Goal: Task Accomplishment & Management: Manage account settings

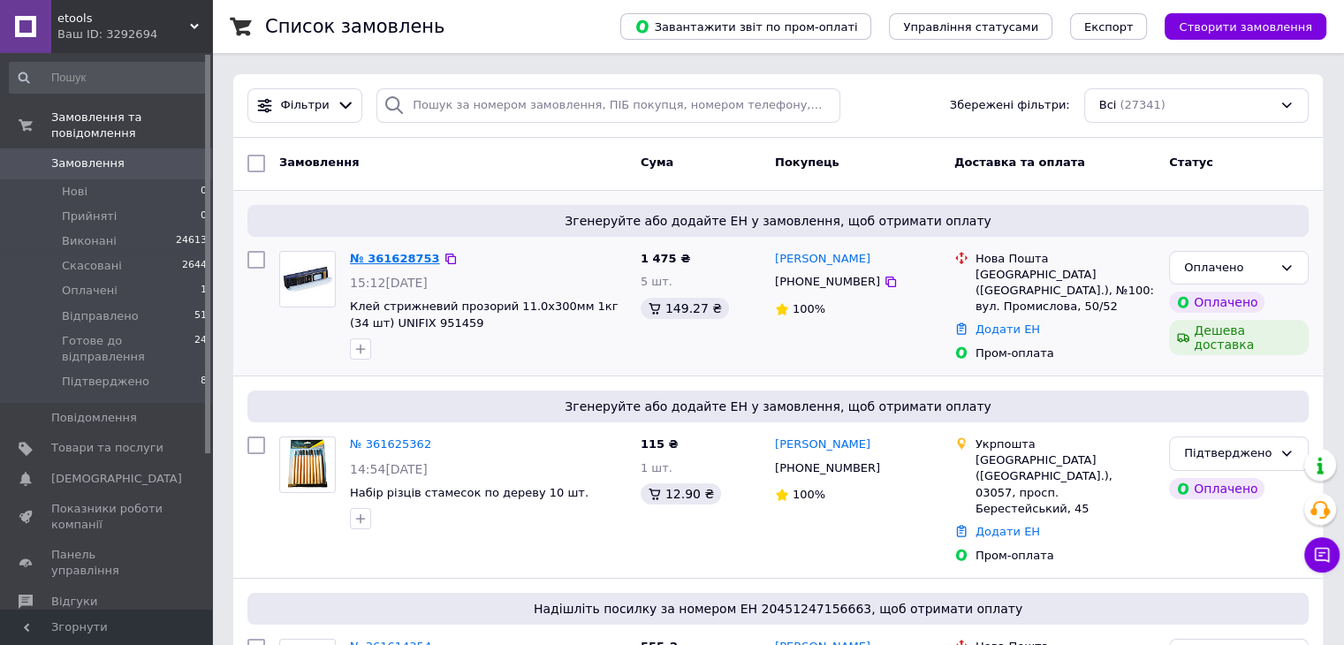
click at [373, 259] on link "№ 361628753" at bounding box center [395, 258] width 90 height 13
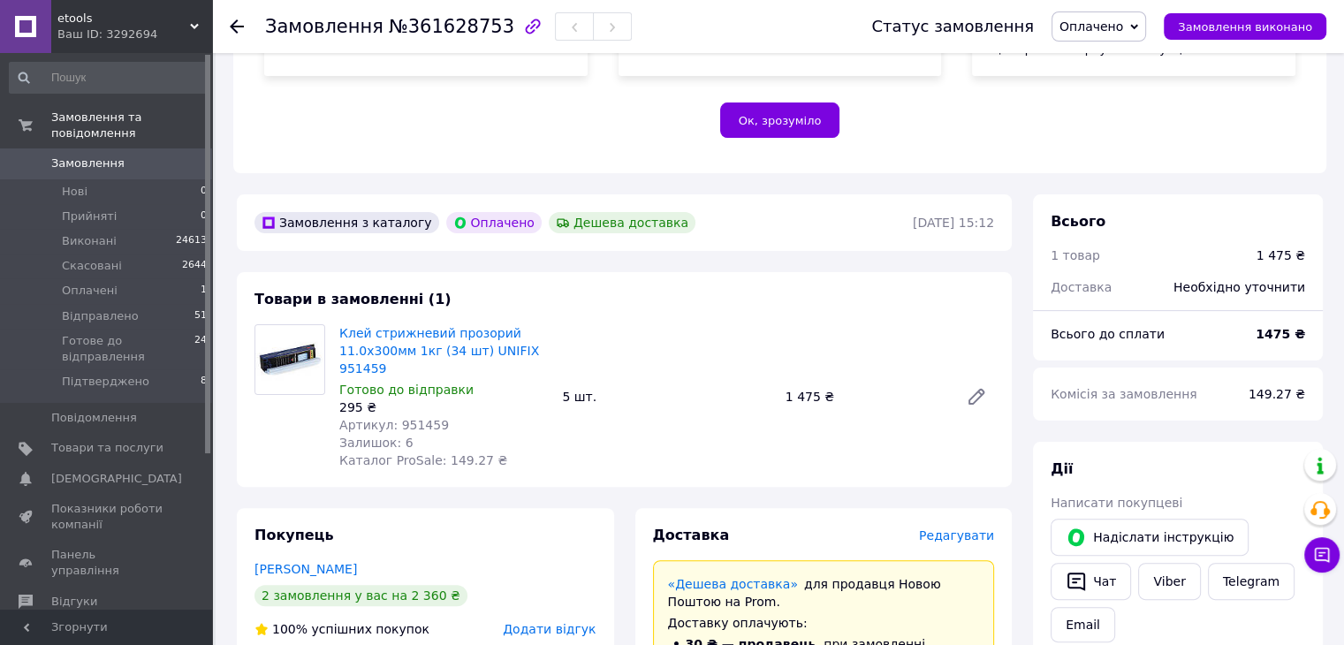
scroll to position [442, 0]
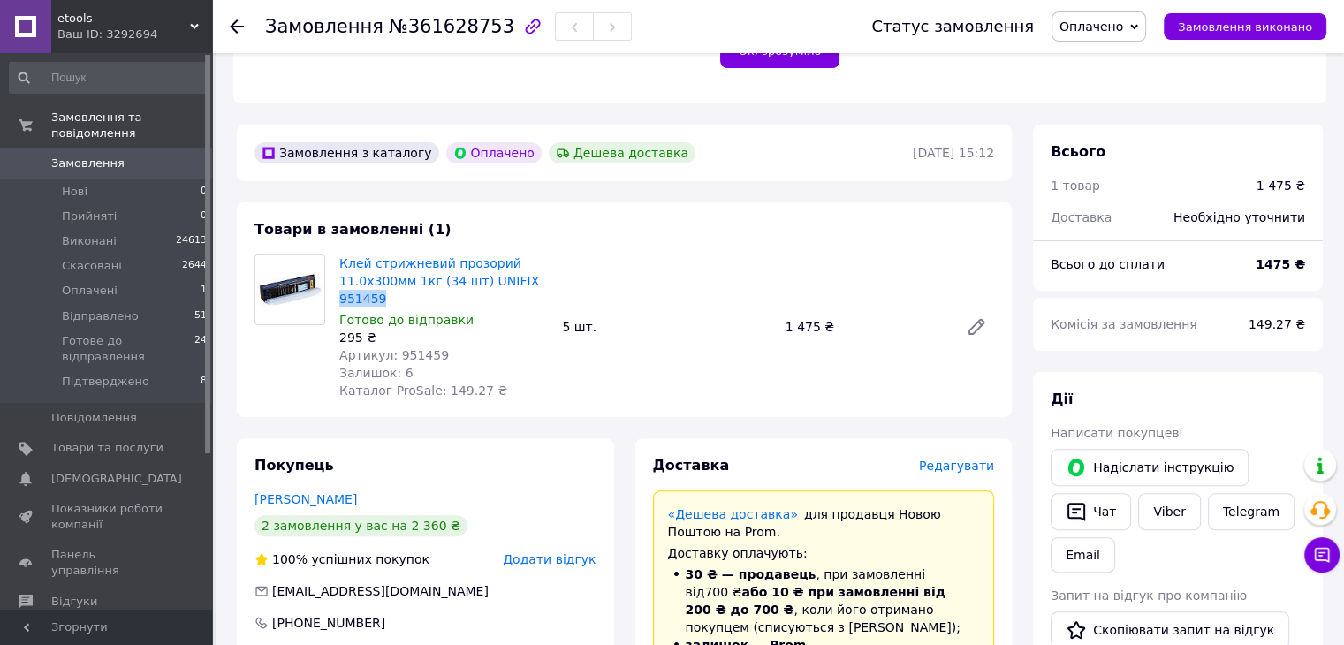
drag, startPoint x: 382, startPoint y: 305, endPoint x: 336, endPoint y: 300, distance: 46.2
click at [336, 300] on div "Клей стрижневий прозорий 11.0х300мм 1кг (34 шт) UNIFIX 951459 Готово до відправ…" at bounding box center [443, 327] width 223 height 152
copy link "951459"
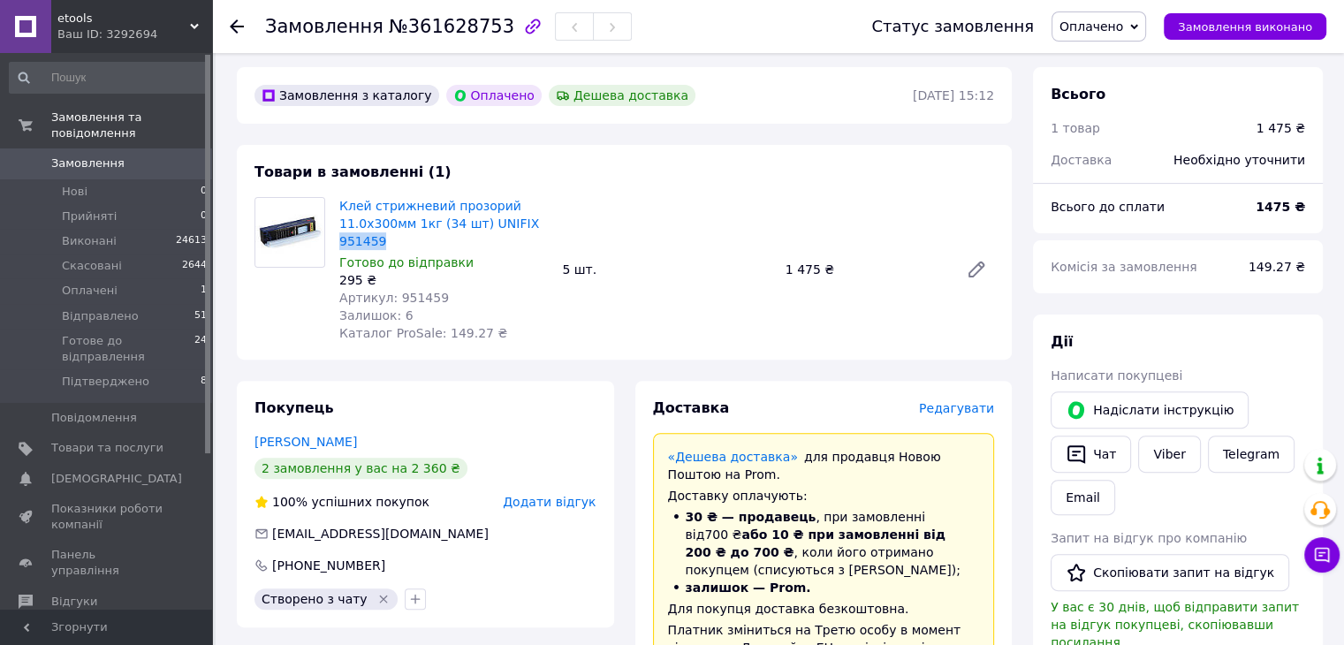
scroll to position [530, 0]
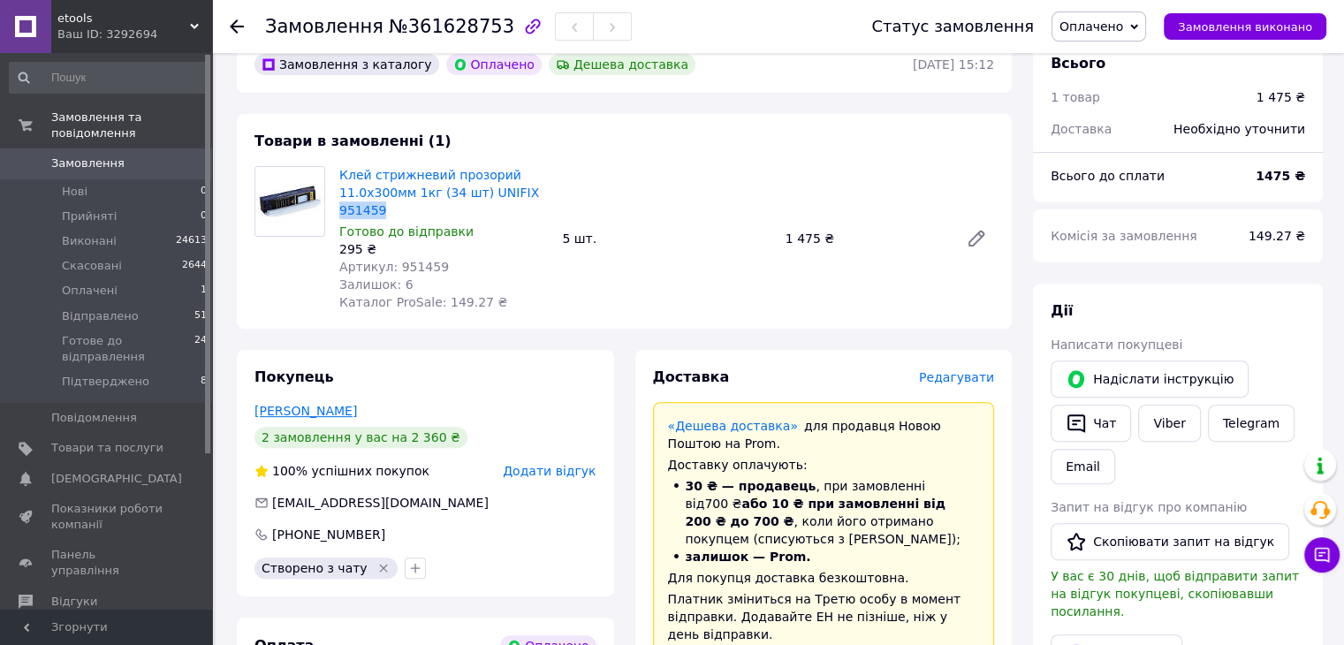
click at [297, 412] on link "[PERSON_NAME]" at bounding box center [306, 411] width 103 height 14
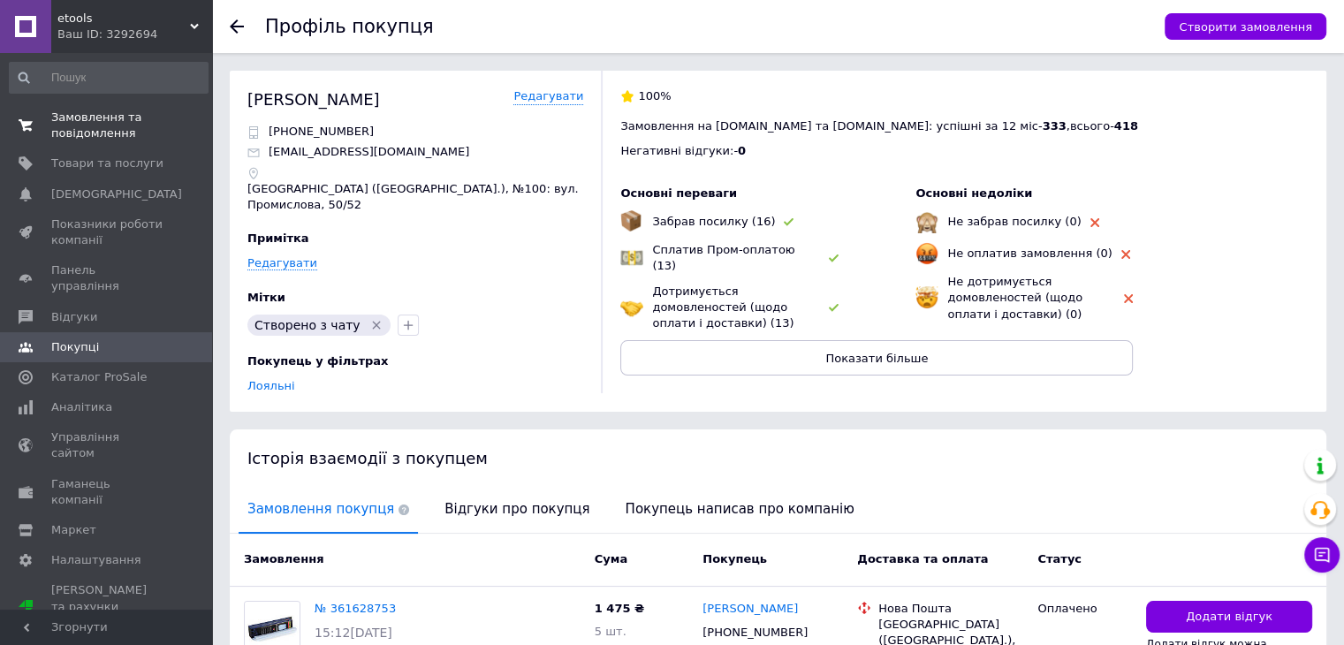
click at [87, 124] on span "Замовлення та повідомлення" at bounding box center [107, 126] width 112 height 32
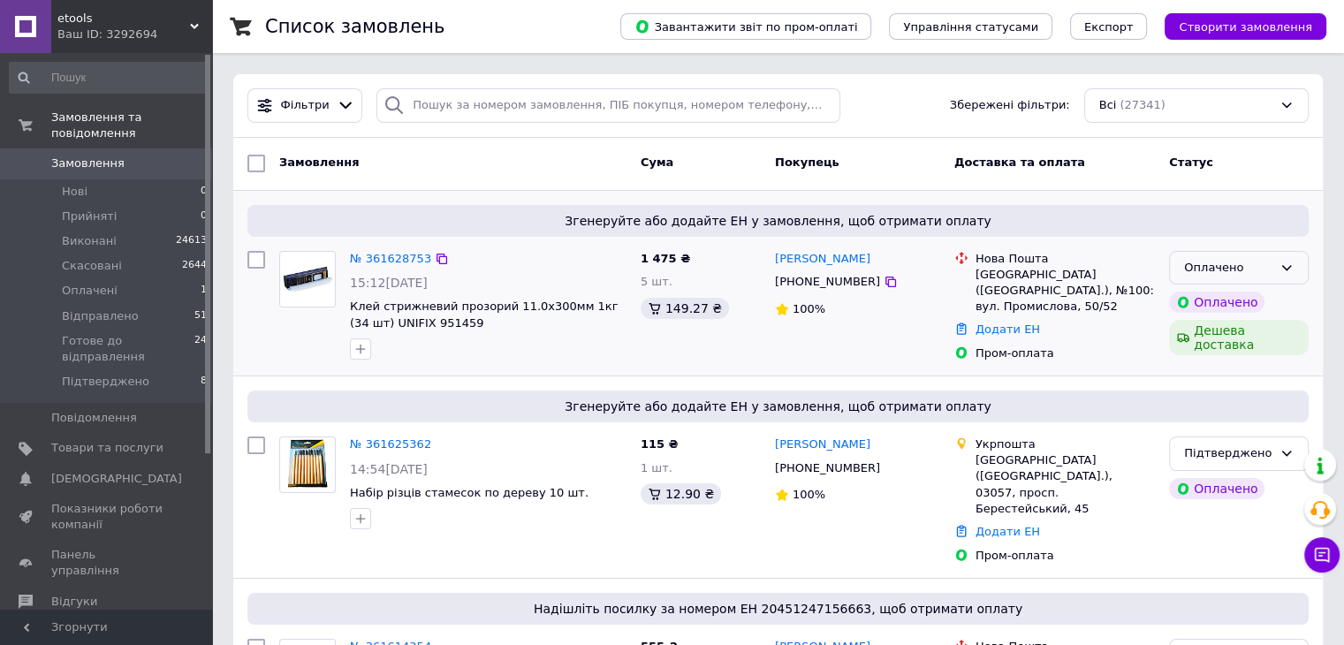
click at [1294, 266] on div "Оплачено" at bounding box center [1239, 268] width 140 height 34
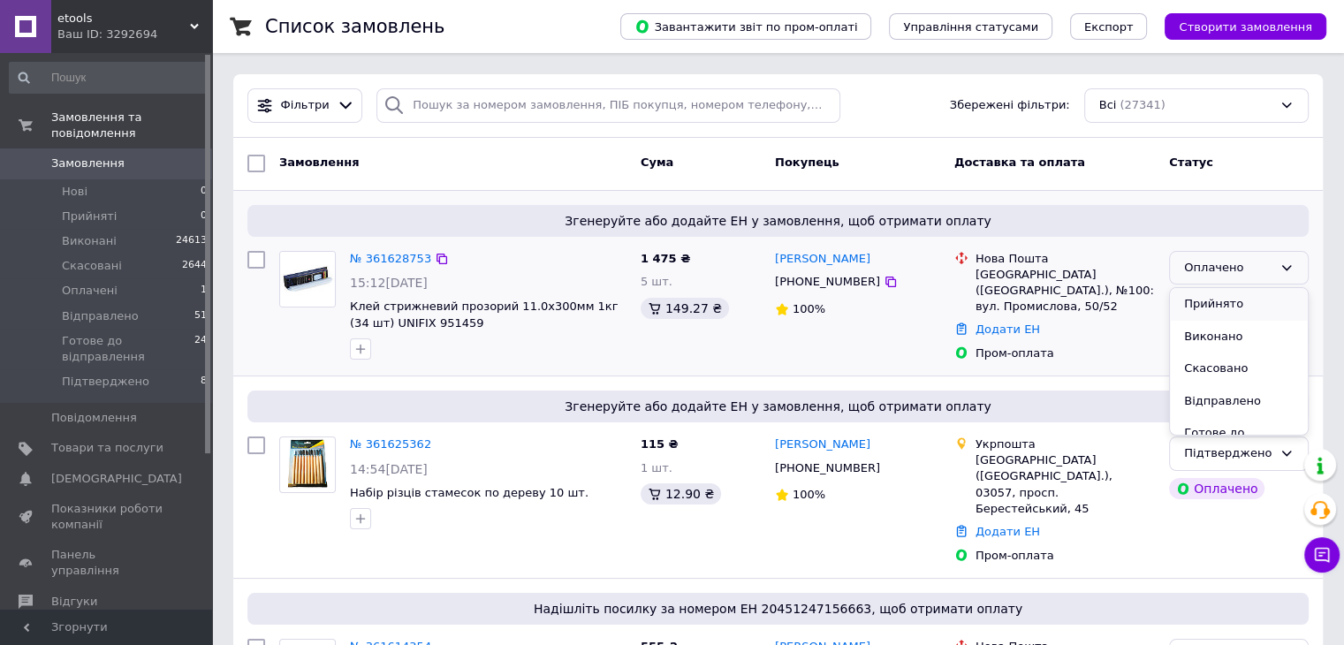
click at [1232, 302] on li "Прийнято" at bounding box center [1239, 304] width 138 height 33
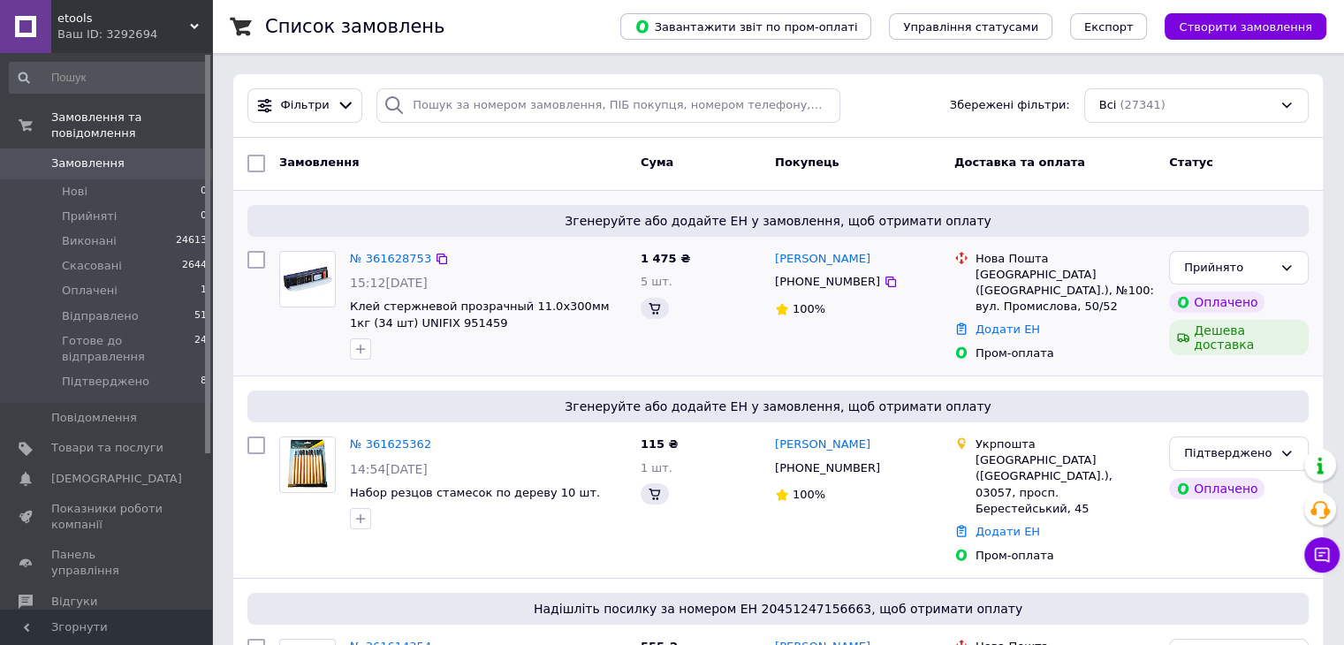
click at [1285, 262] on icon at bounding box center [1287, 268] width 14 height 14
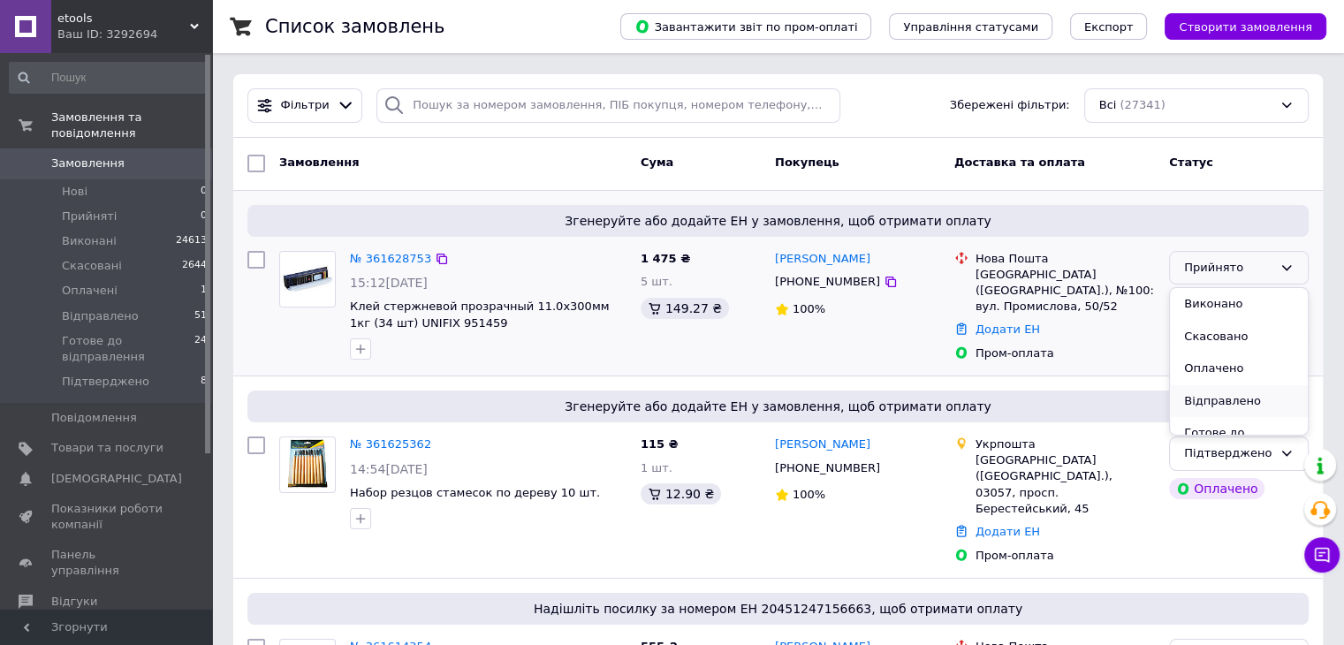
scroll to position [65, 0]
click at [1223, 419] on li "Підтверджено" at bounding box center [1239, 420] width 138 height 33
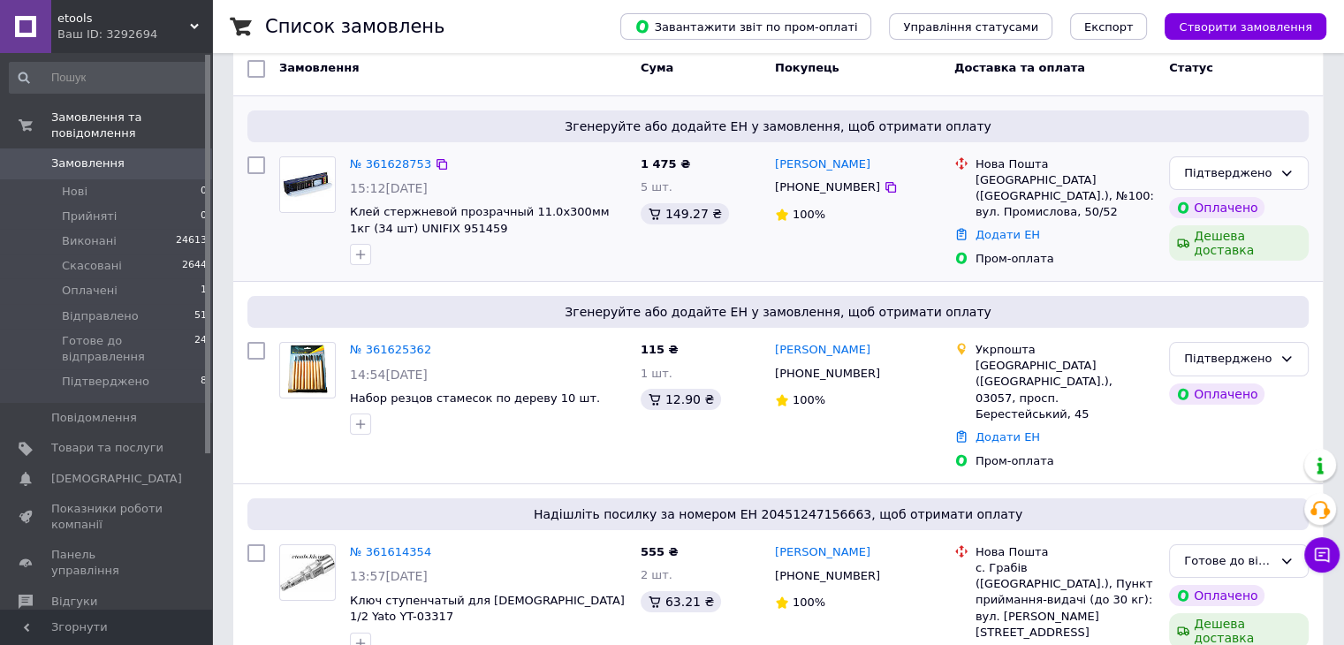
scroll to position [0, 0]
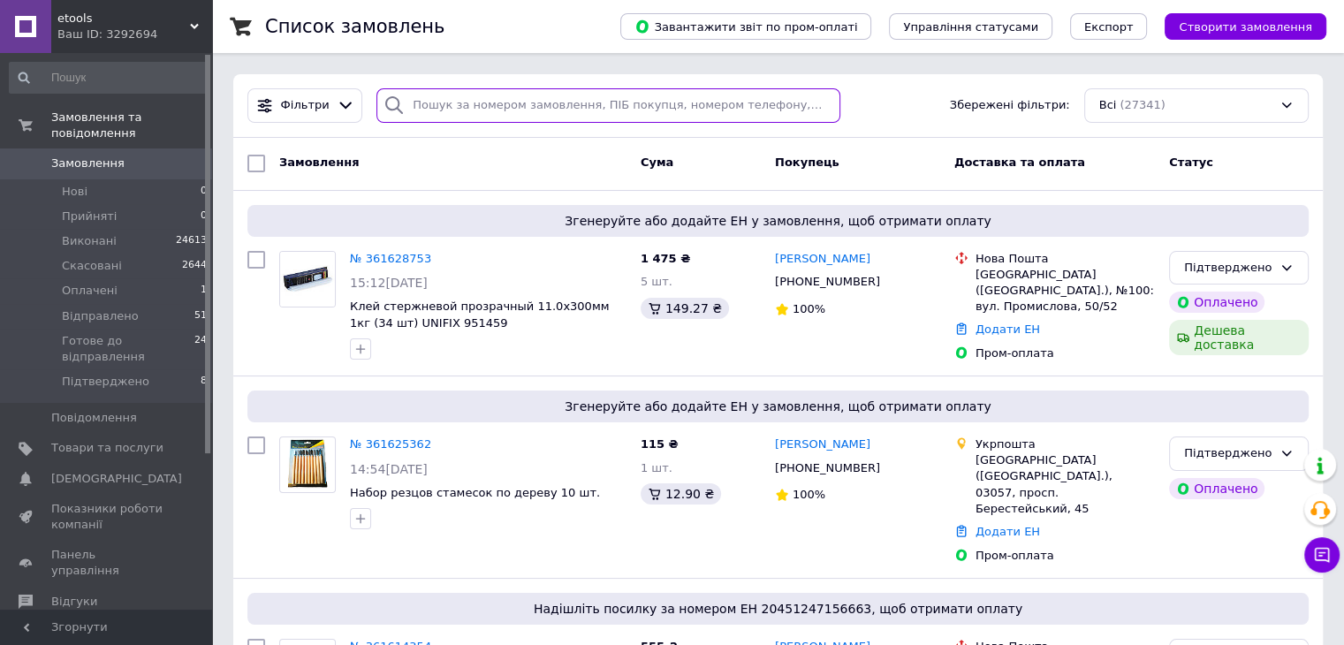
click at [534, 109] on input "search" at bounding box center [608, 105] width 464 height 34
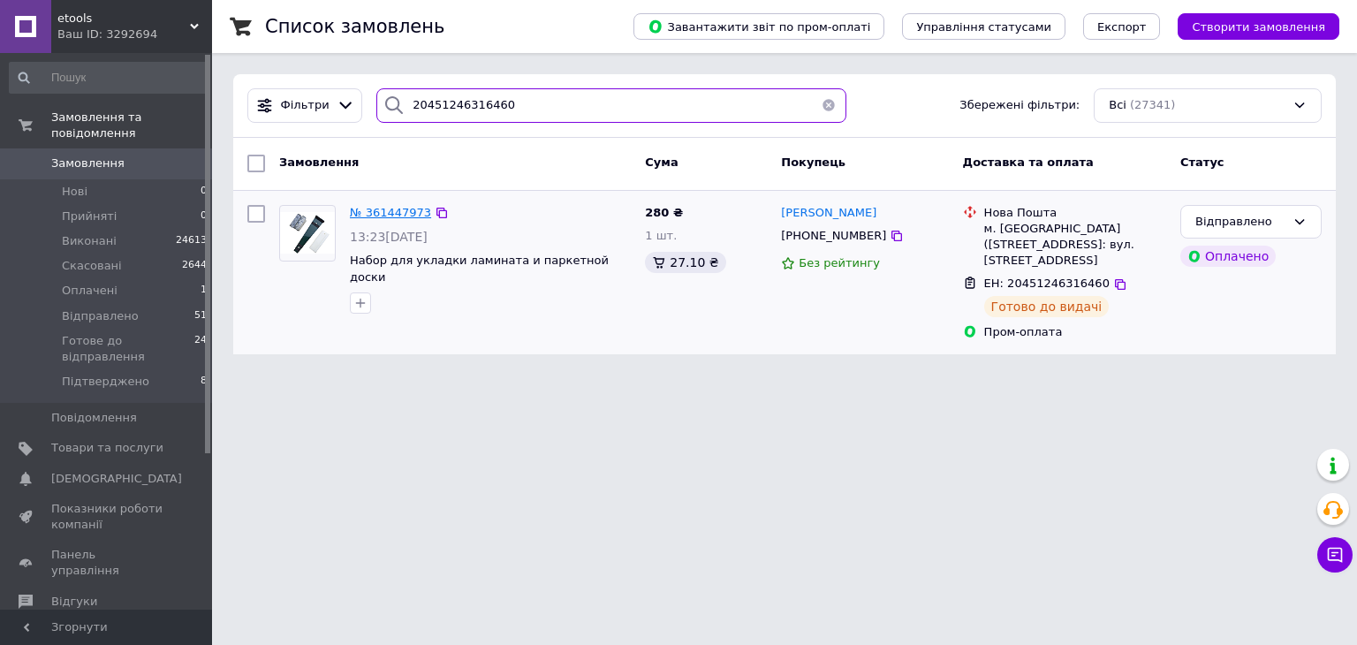
type input "20451246316460"
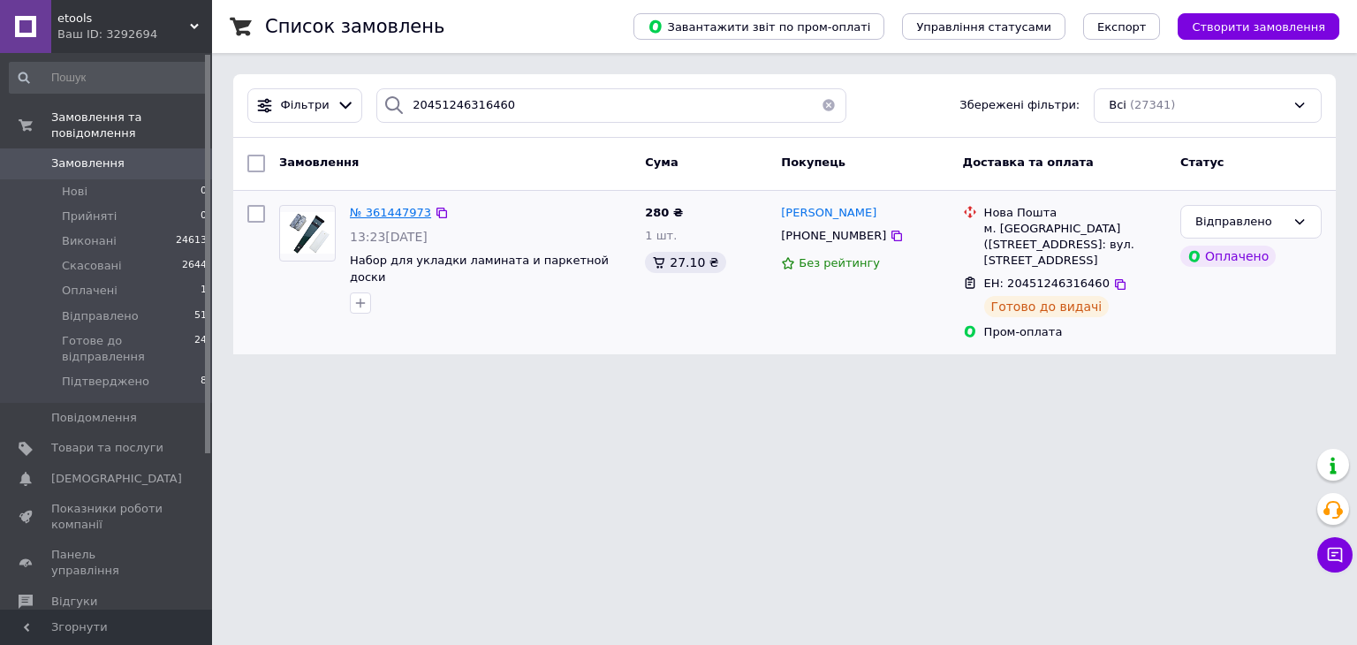
click at [402, 209] on span "№ 361447973" at bounding box center [390, 212] width 81 height 13
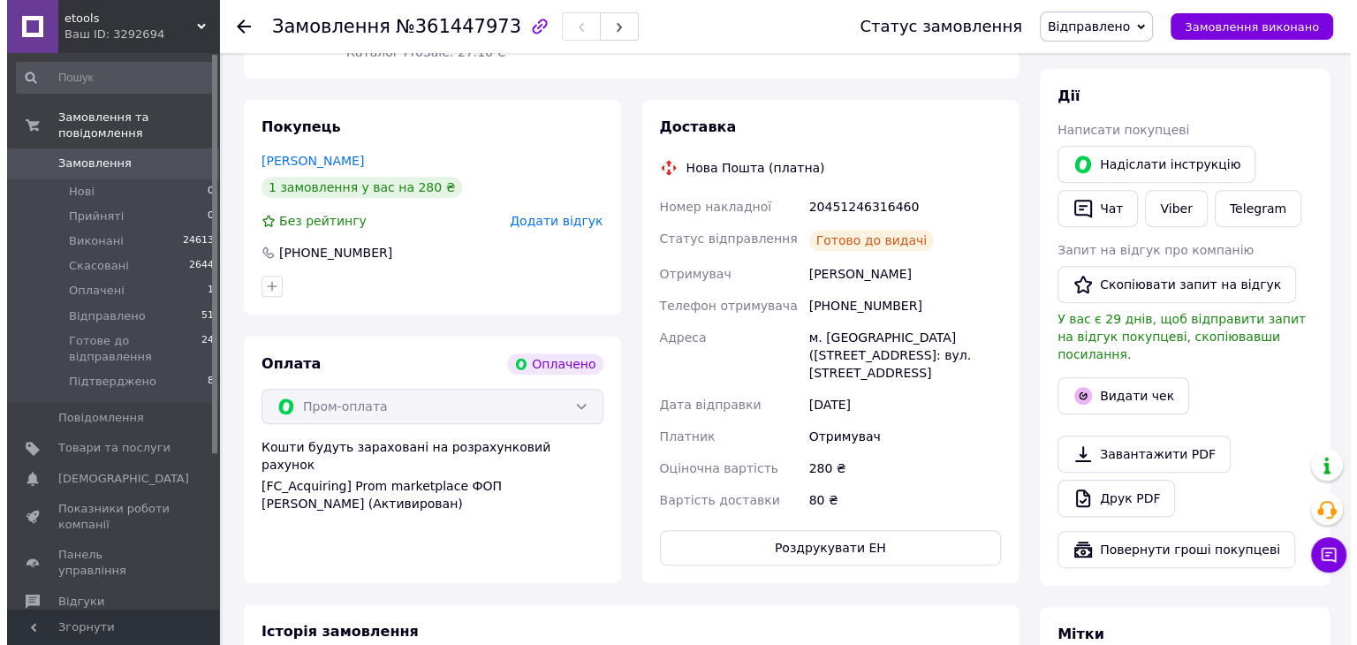
scroll to position [21, 0]
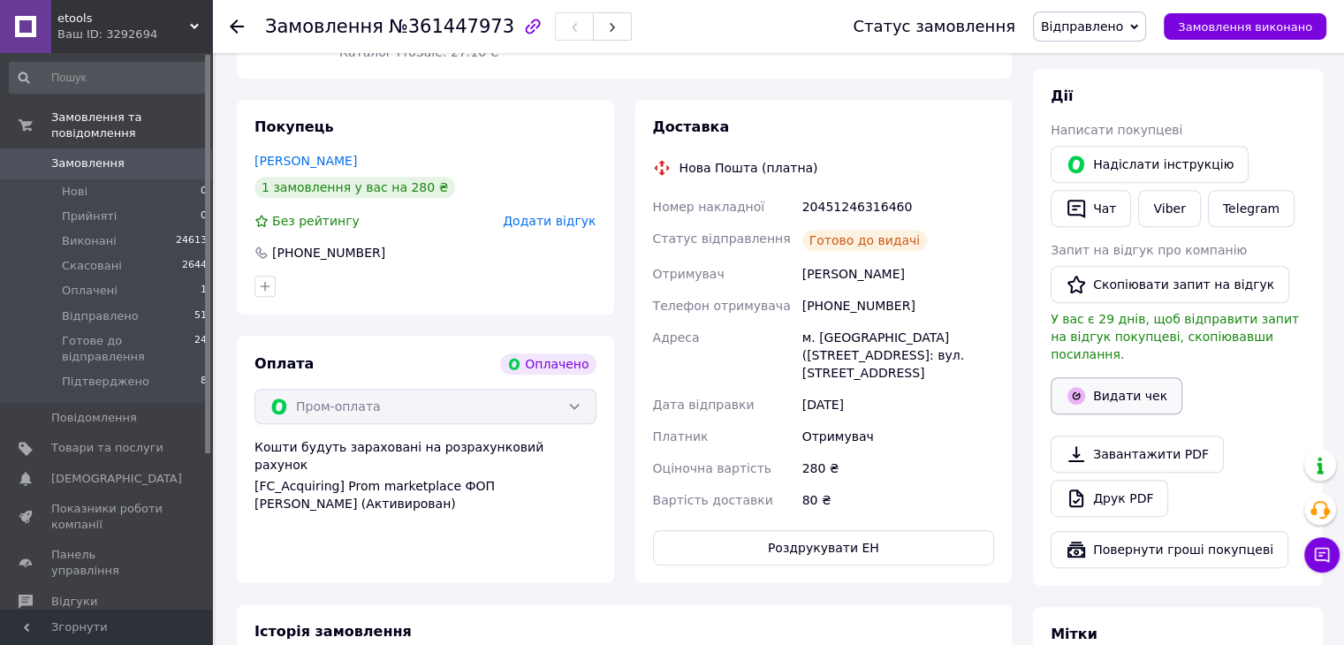
click at [1114, 379] on button "Видати чек" at bounding box center [1117, 395] width 132 height 37
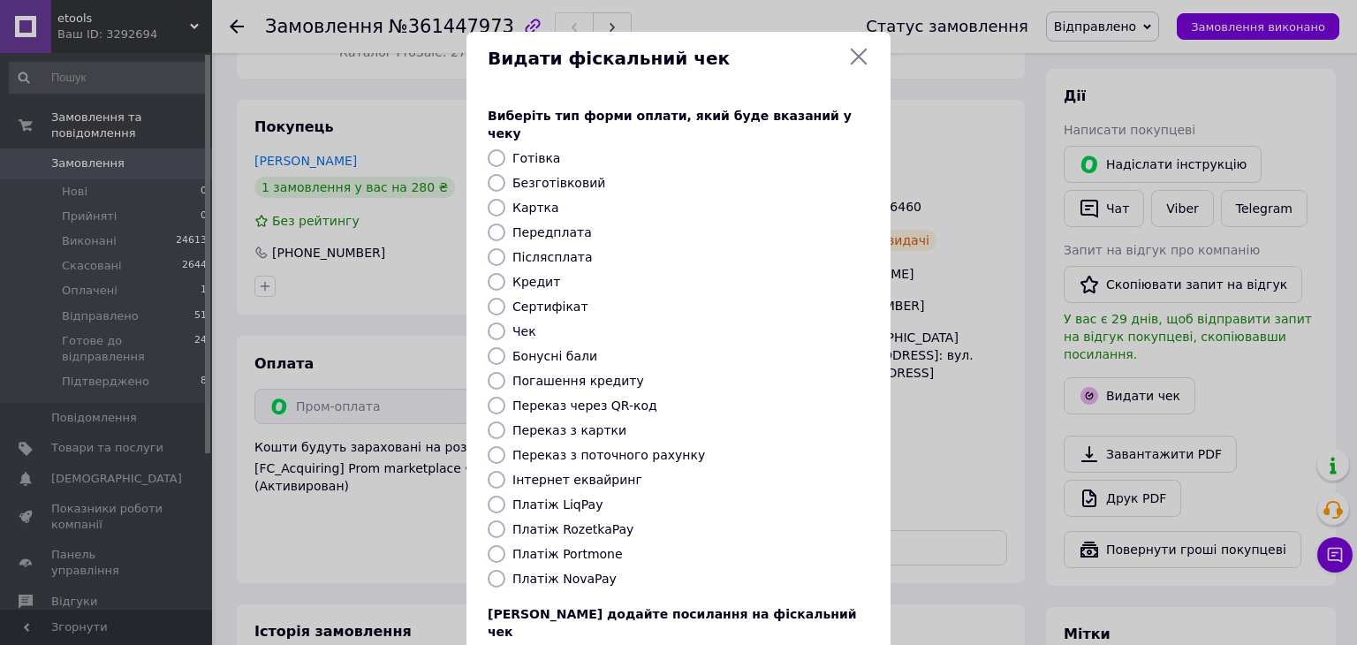
click at [491, 521] on input "Платіж RozetkaPay" at bounding box center [497, 530] width 18 height 18
radio input "true"
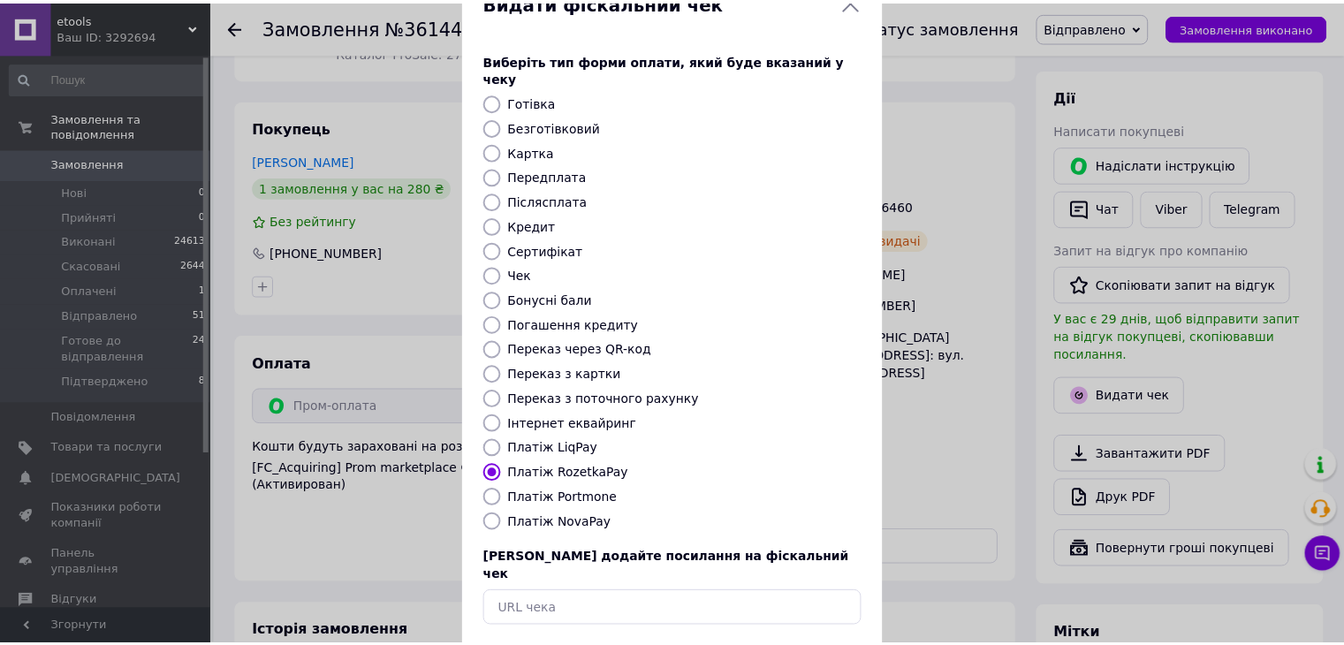
scroll to position [113, 0]
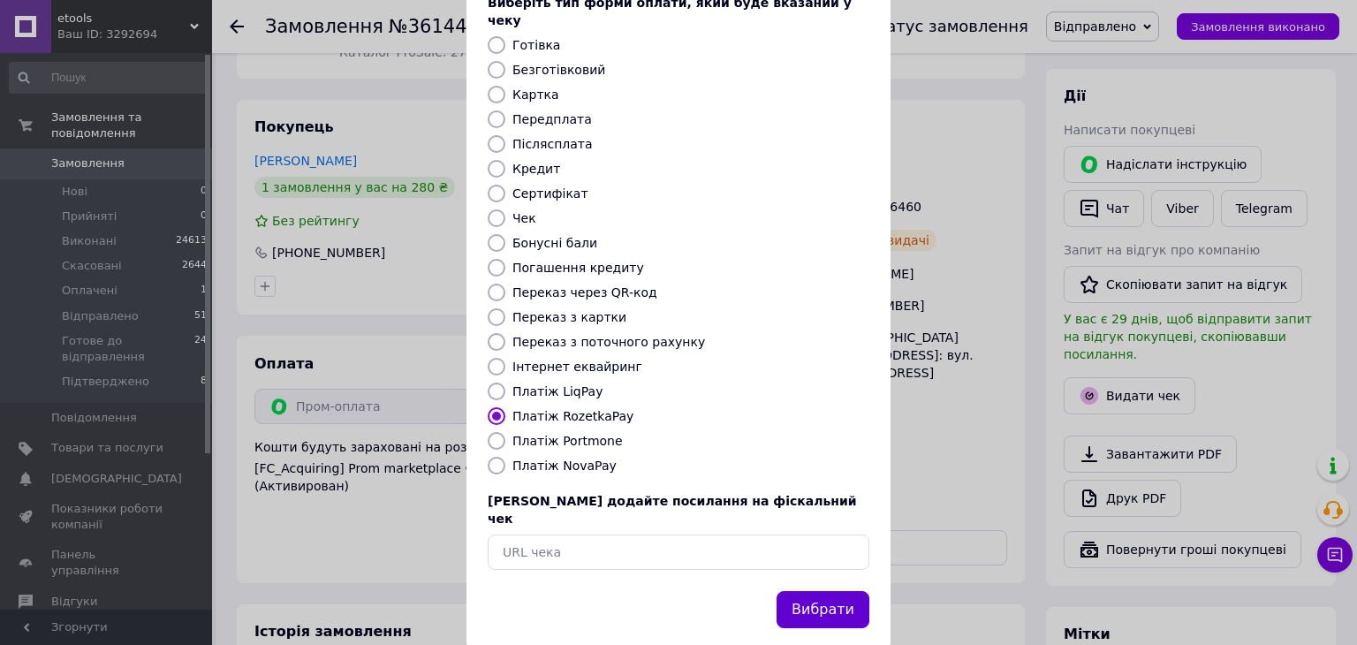
click at [827, 591] on button "Вибрати" at bounding box center [823, 610] width 93 height 38
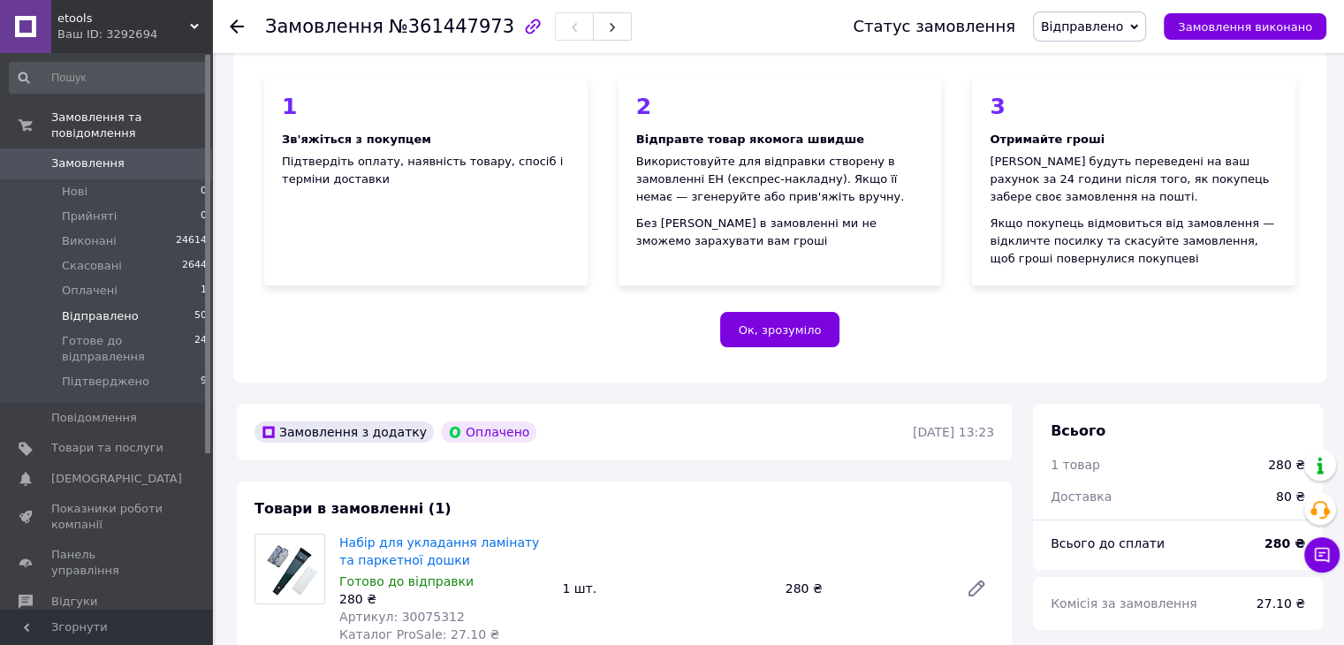
scroll to position [64, 0]
click at [99, 156] on span "Замовлення" at bounding box center [87, 164] width 73 height 16
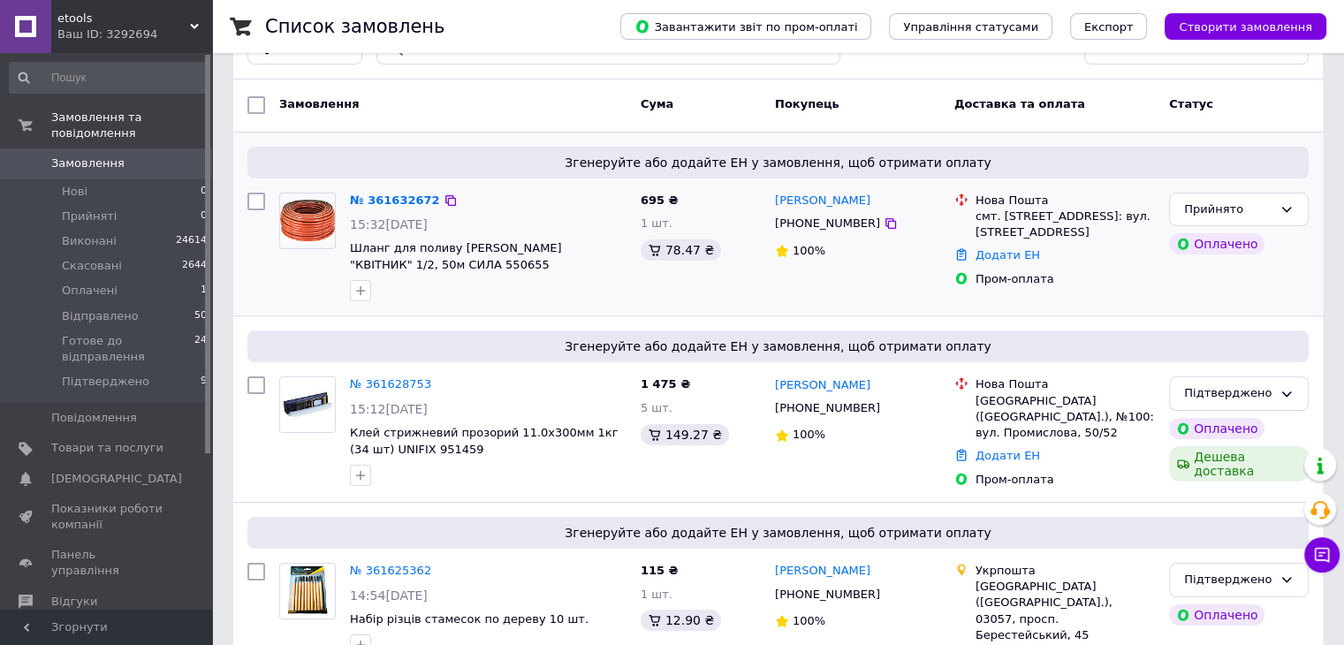
scroll to position [88, 0]
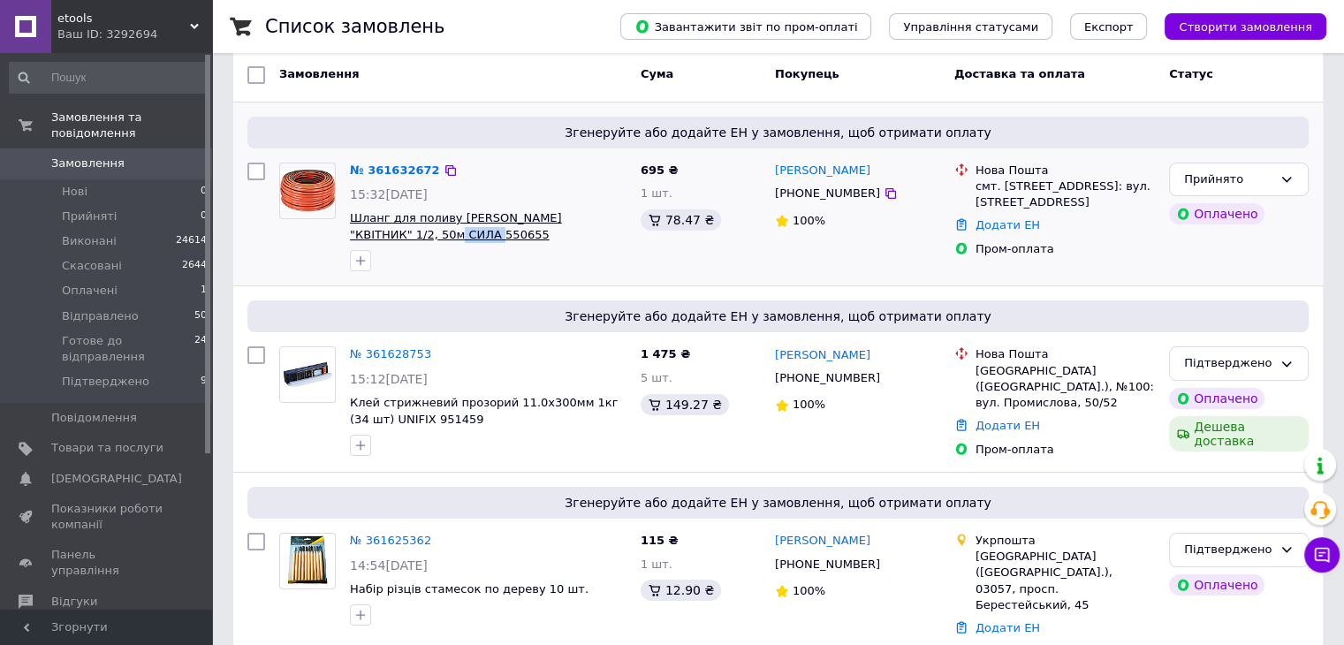
drag, startPoint x: 433, startPoint y: 236, endPoint x: 385, endPoint y: 238, distance: 47.8
click at [385, 238] on span "Шланг для поливу садовий "КВІТНИК" 1/2, 50м СИЛА 550655" at bounding box center [488, 226] width 277 height 33
copy span "550655"
click at [394, 169] on link "№ 361632672" at bounding box center [395, 169] width 90 height 13
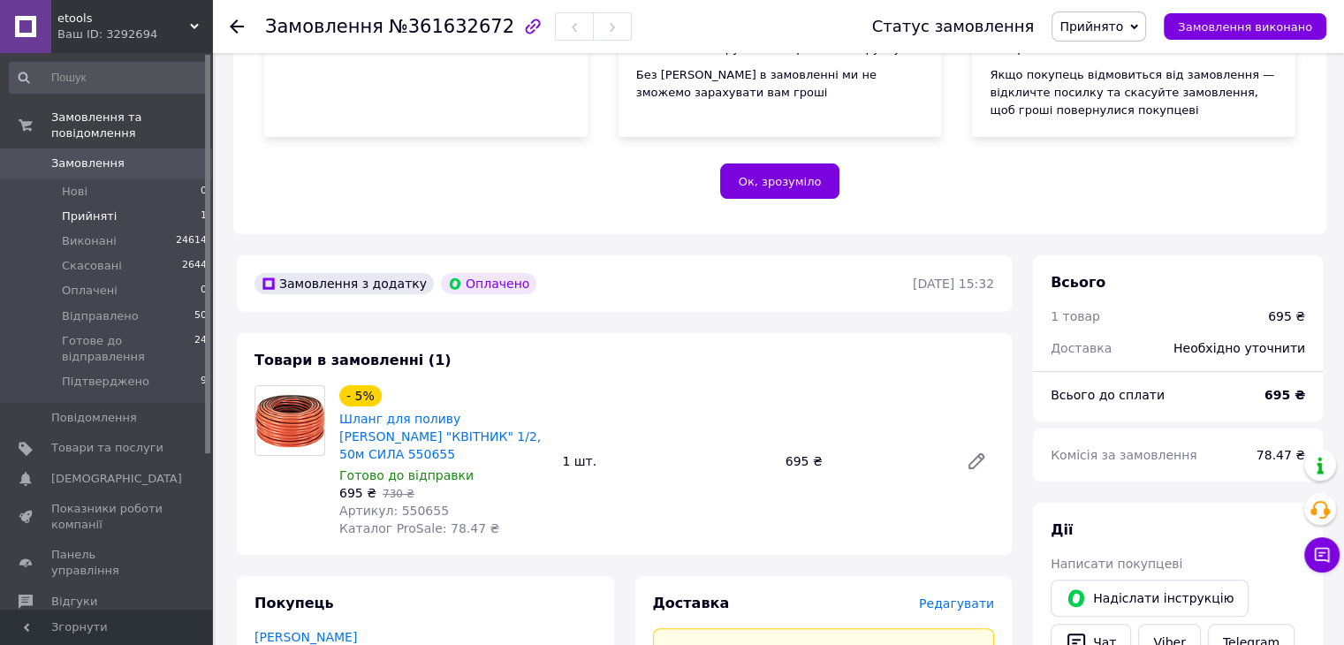
scroll to position [265, 0]
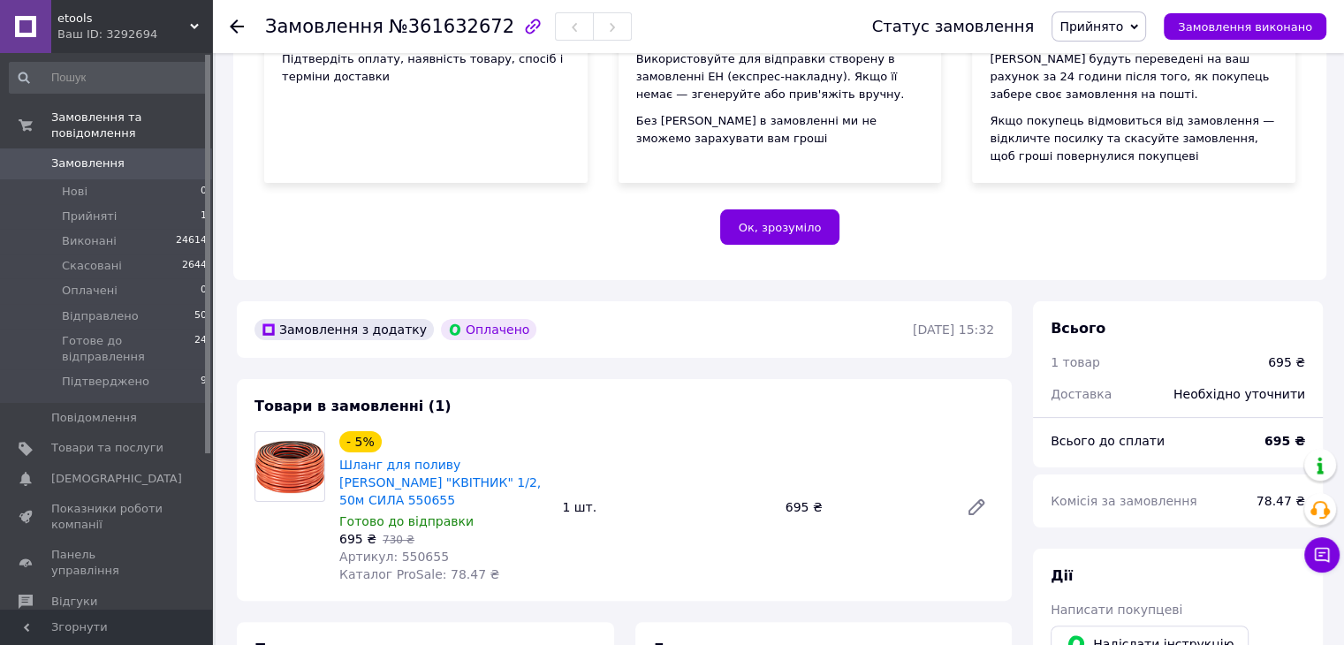
click at [99, 156] on span "Замовлення" at bounding box center [87, 164] width 73 height 16
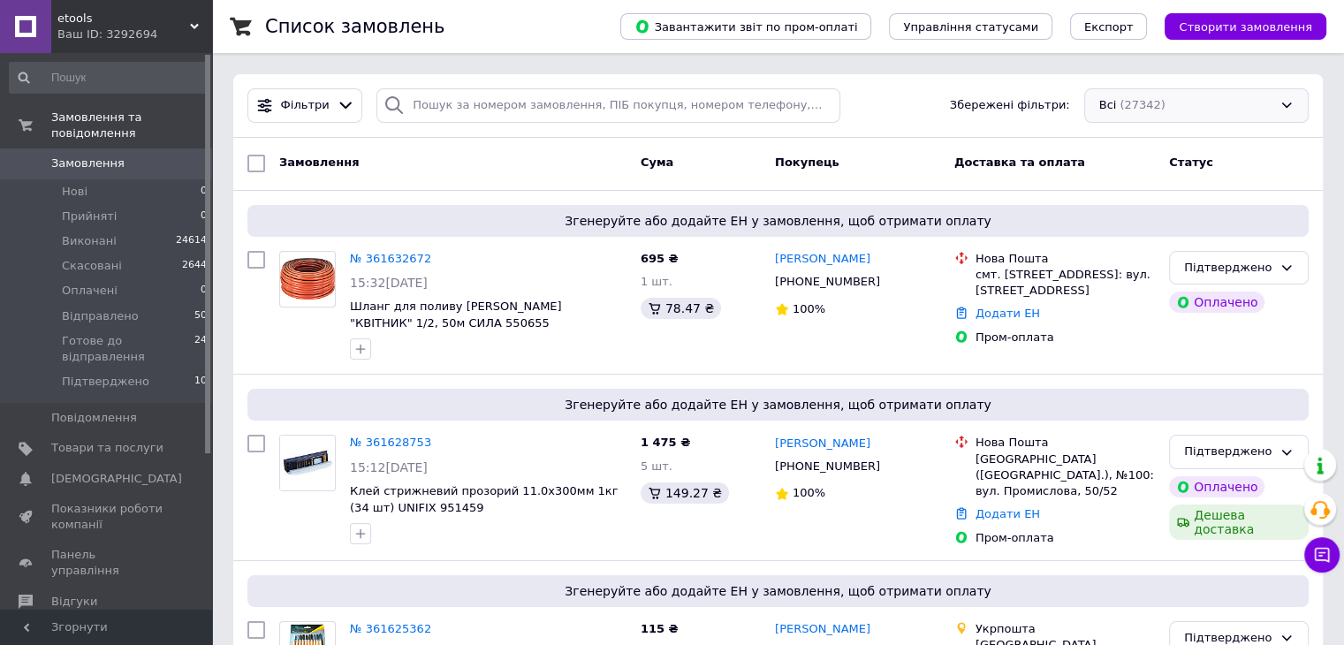
click at [1207, 107] on div "Всі (27342)" at bounding box center [1196, 105] width 224 height 34
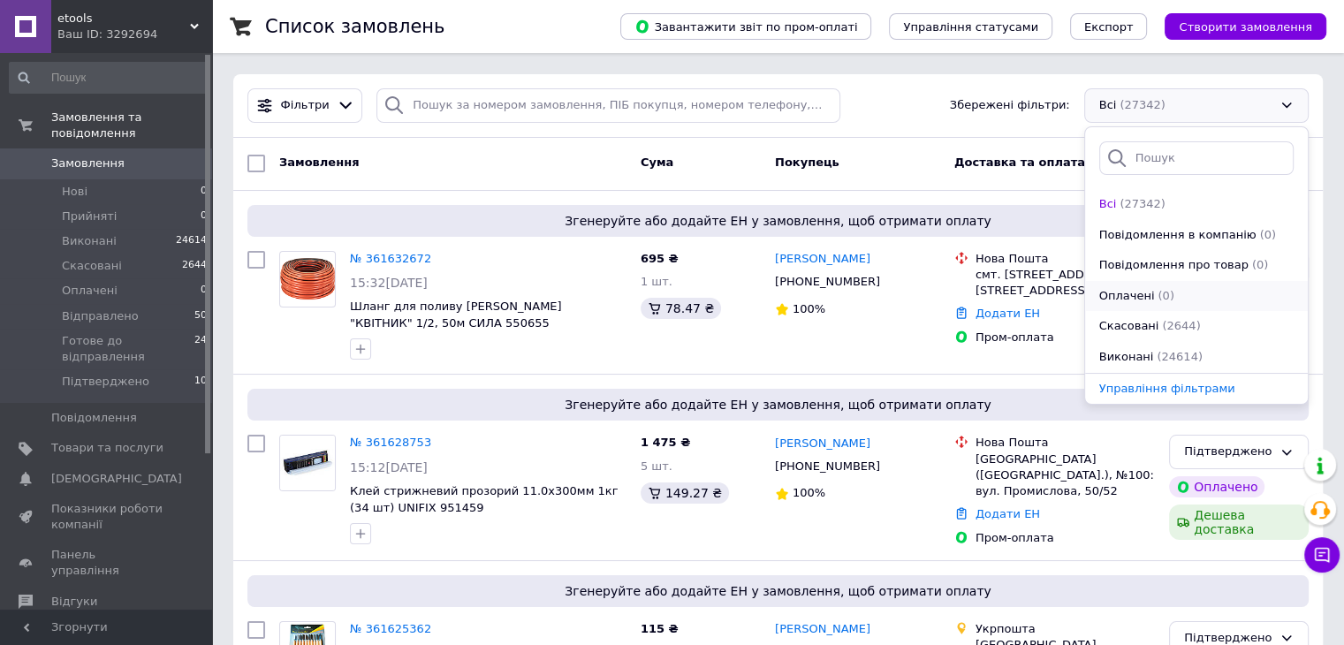
scroll to position [213, 0]
click at [1155, 358] on span "Виконані, Замовлення без чеків" at bounding box center [1176, 358] width 155 height 17
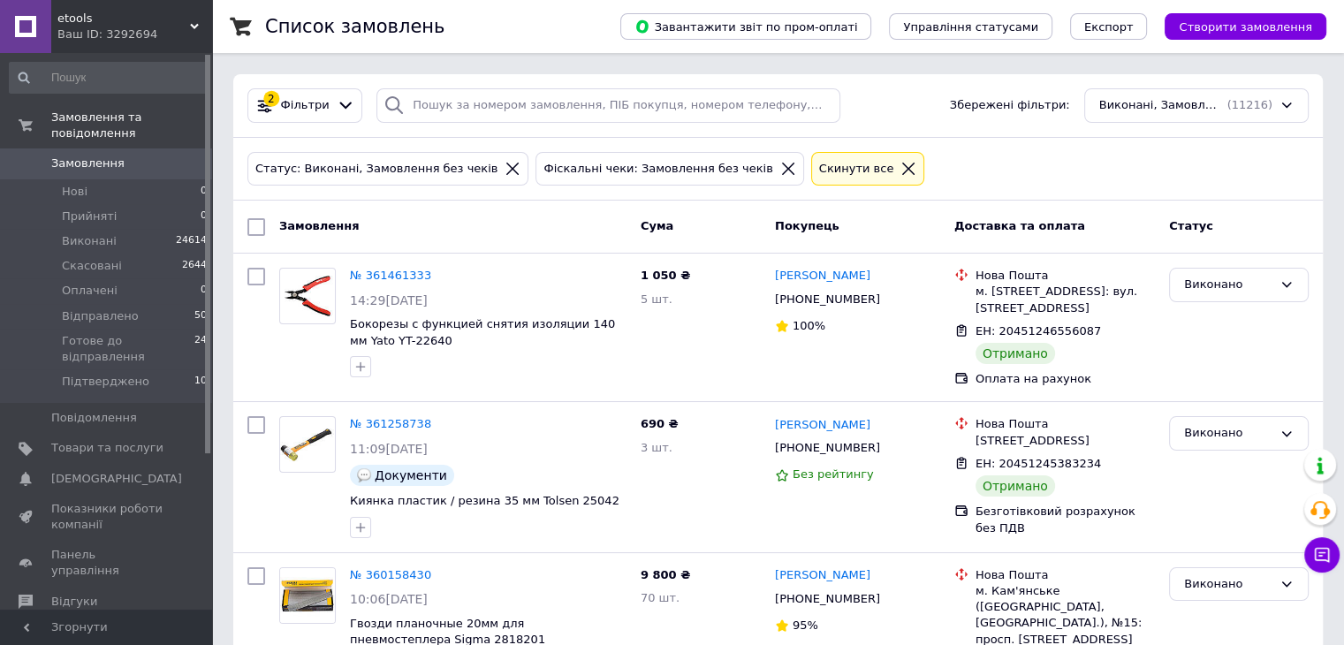
click at [901, 168] on icon at bounding box center [909, 169] width 16 height 16
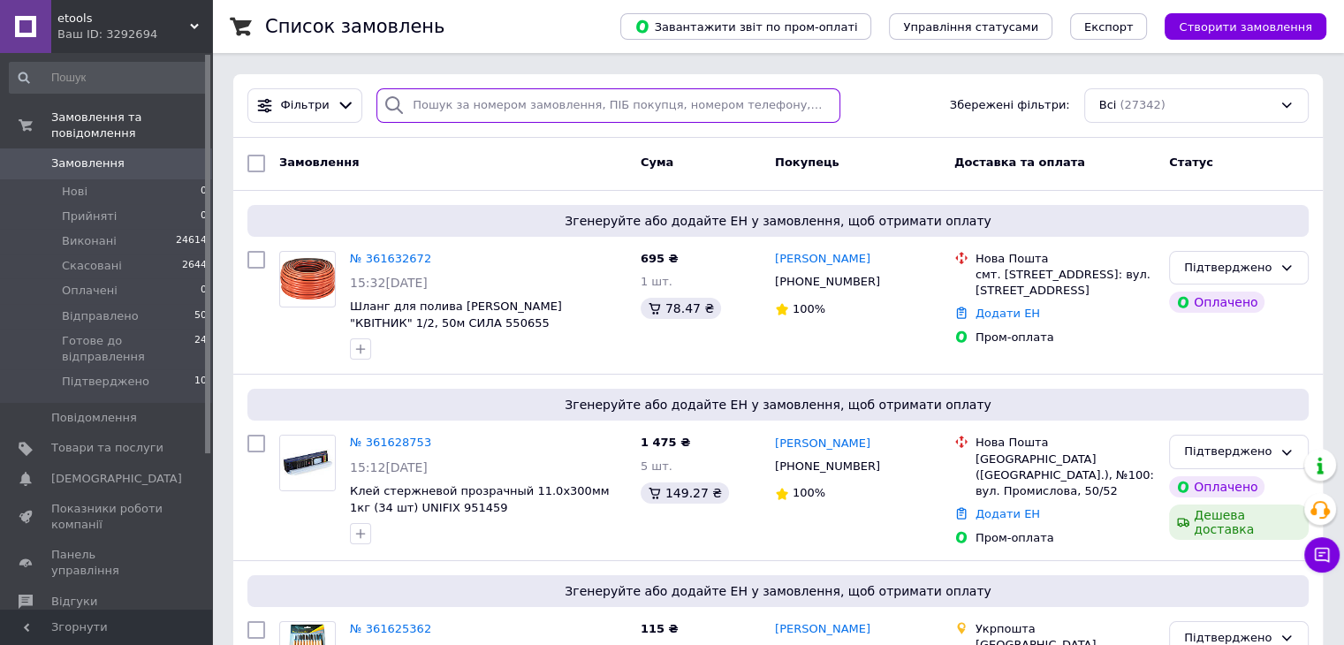
click at [490, 104] on input "search" at bounding box center [608, 105] width 464 height 34
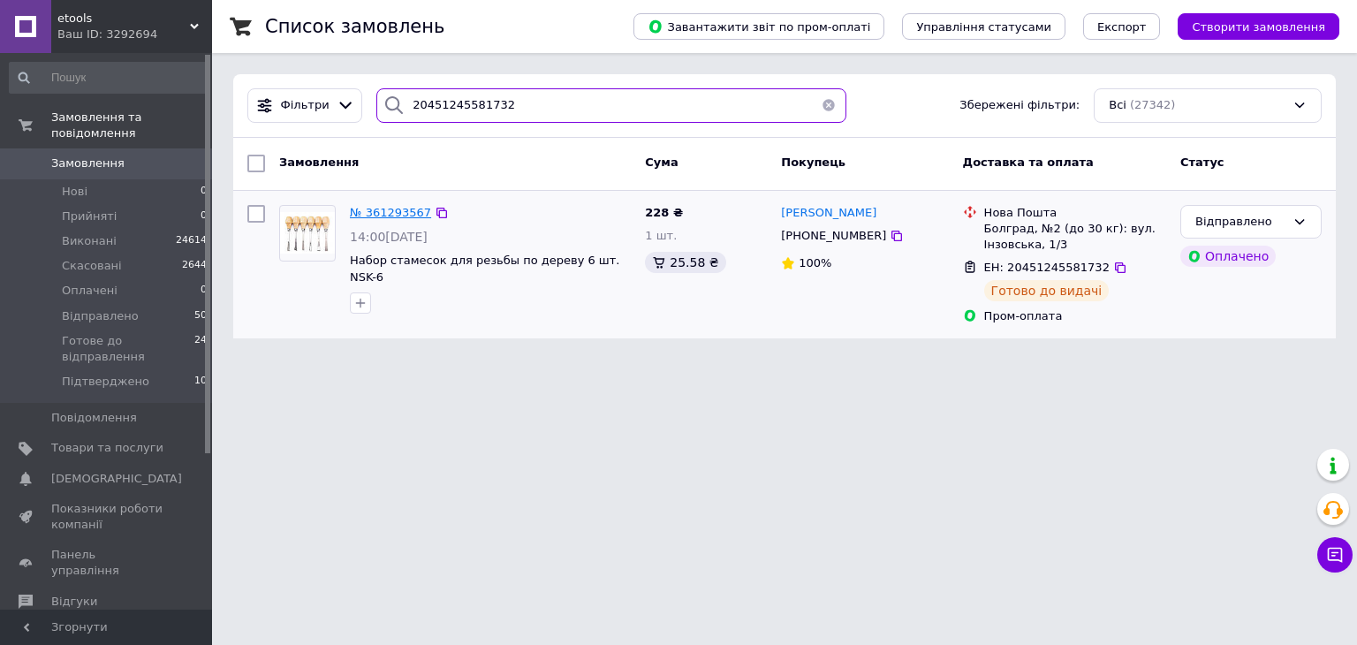
type input "20451245581732"
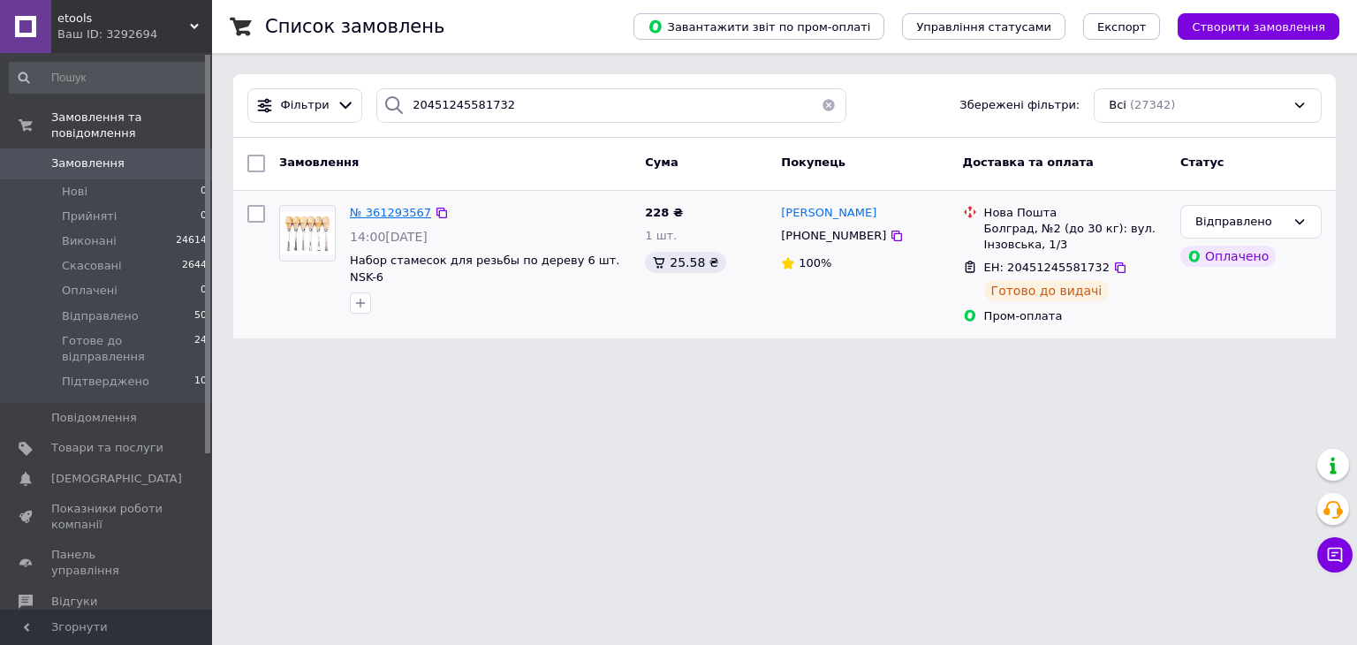
click at [388, 208] on span "№ 361293567" at bounding box center [390, 212] width 81 height 13
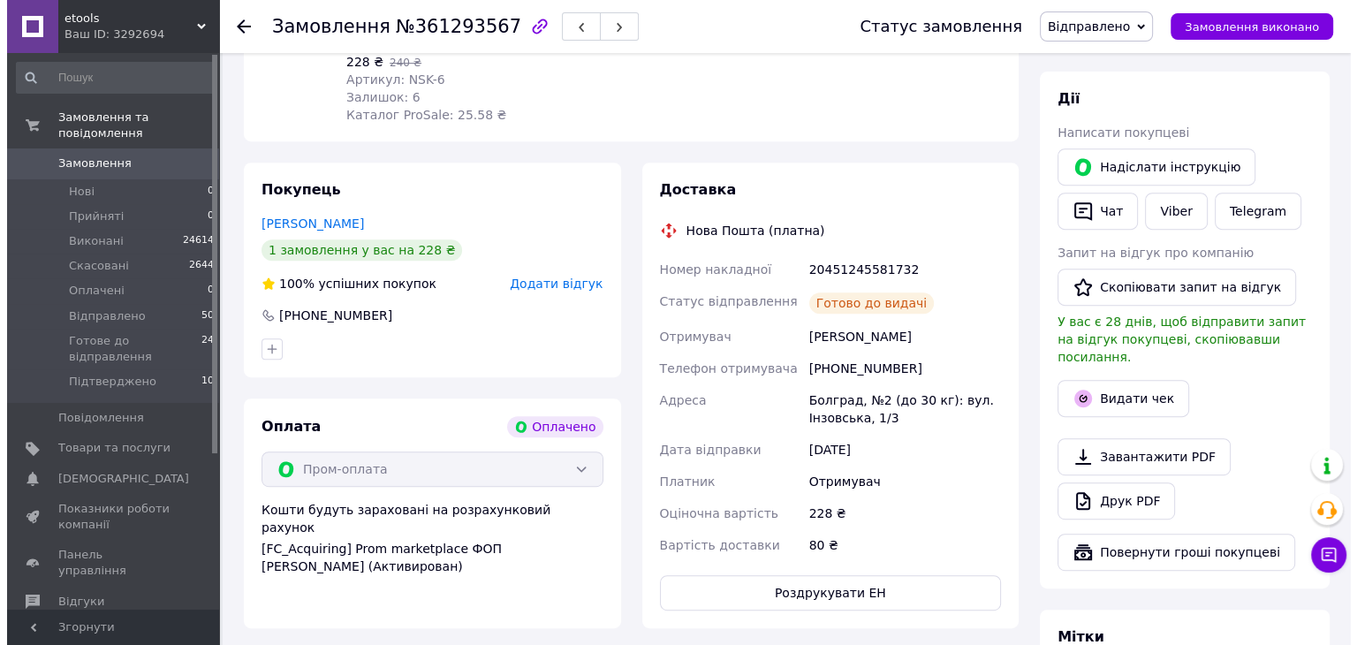
scroll to position [755, 0]
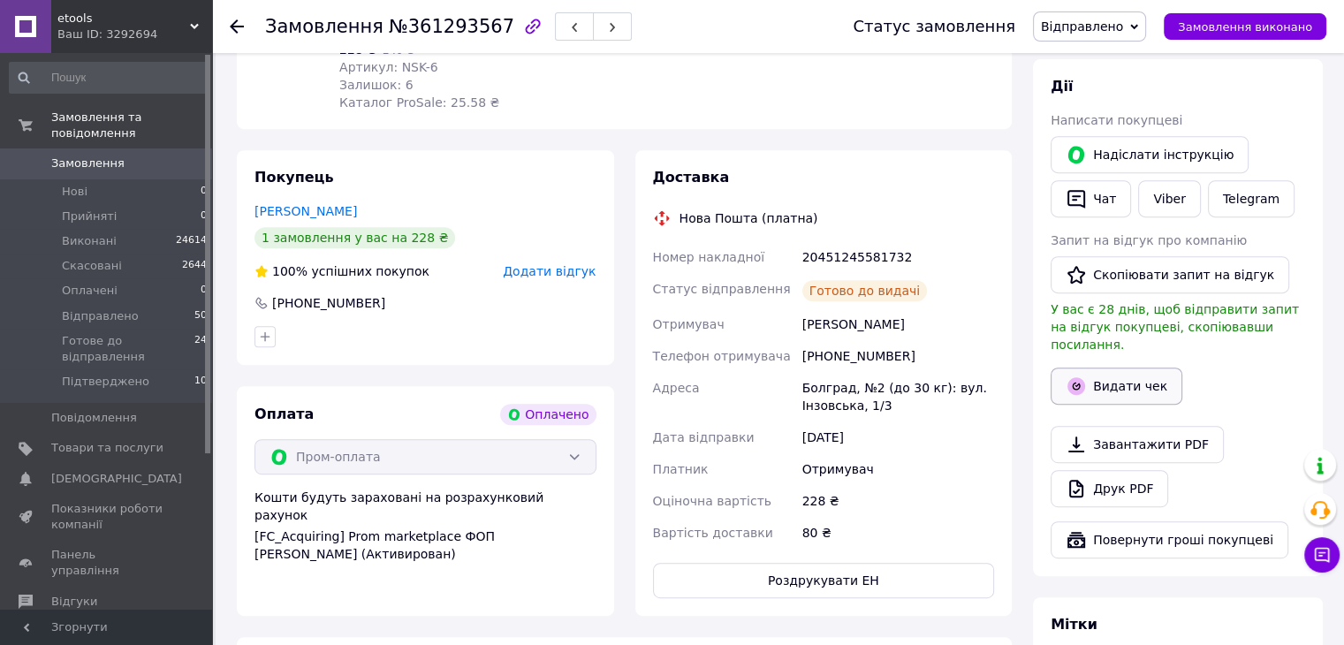
click at [1112, 369] on button "Видати чек" at bounding box center [1117, 386] width 132 height 37
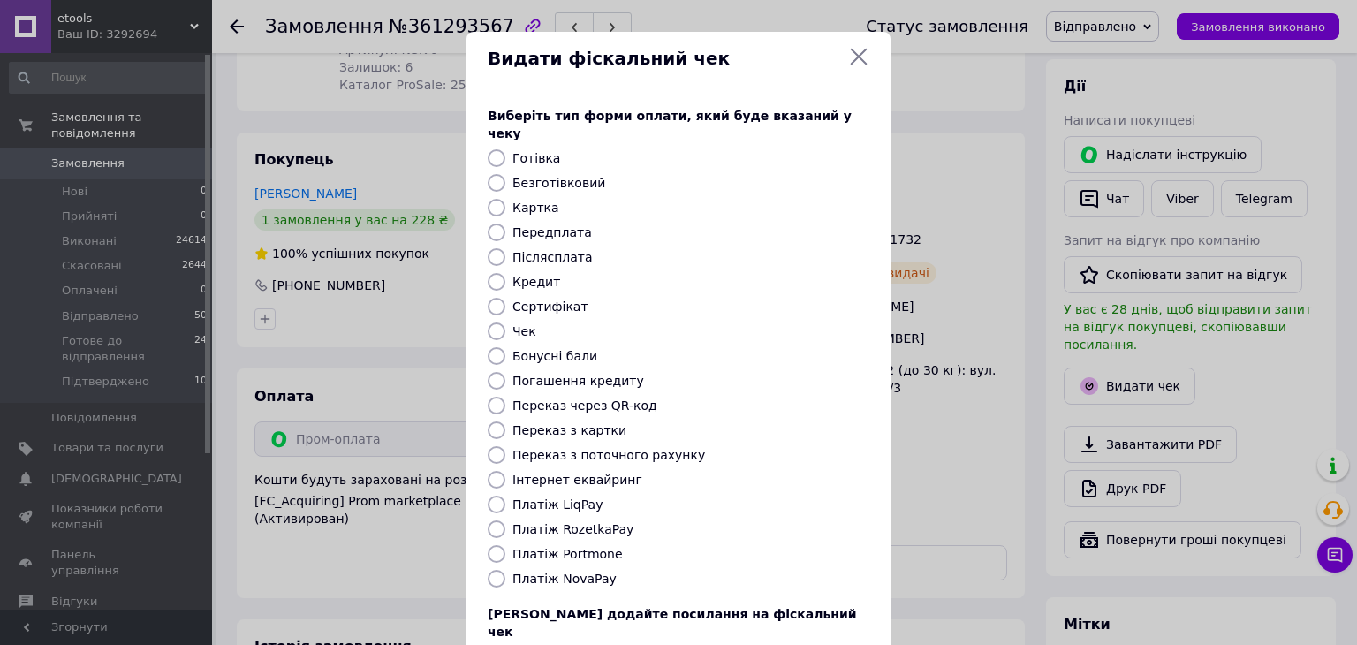
click at [491, 521] on input "Платіж RozetkaPay" at bounding box center [497, 530] width 18 height 18
radio input "true"
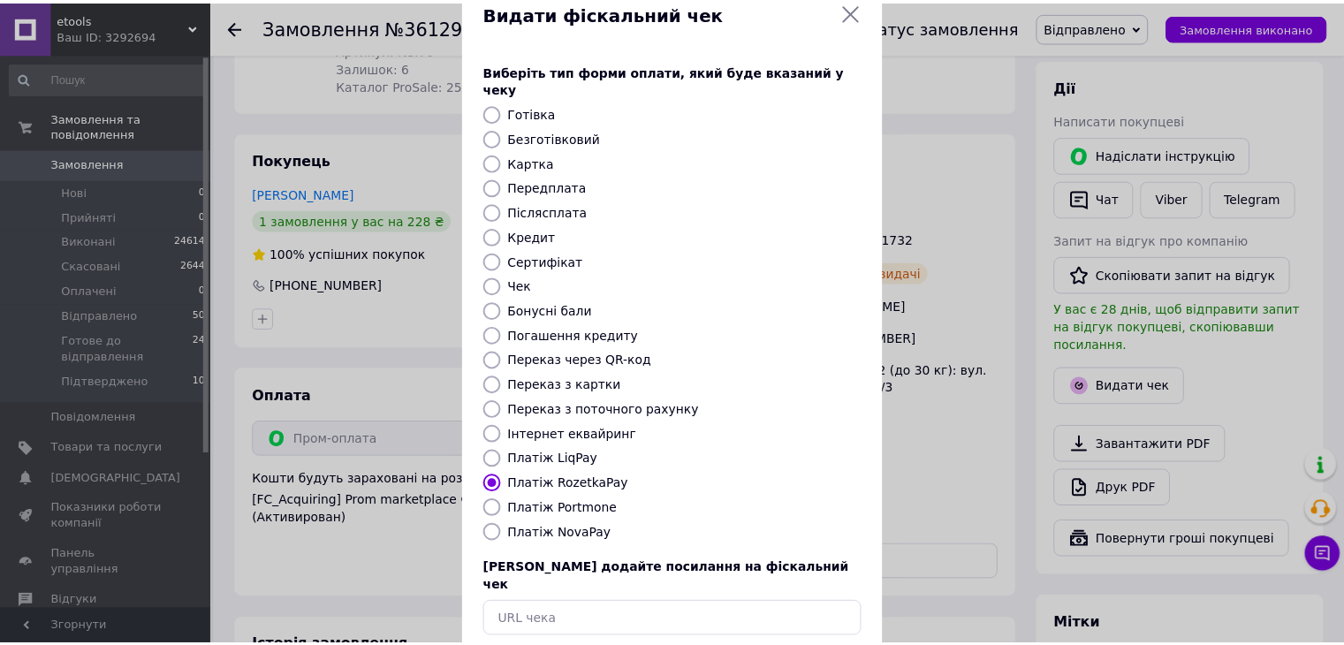
scroll to position [113, 0]
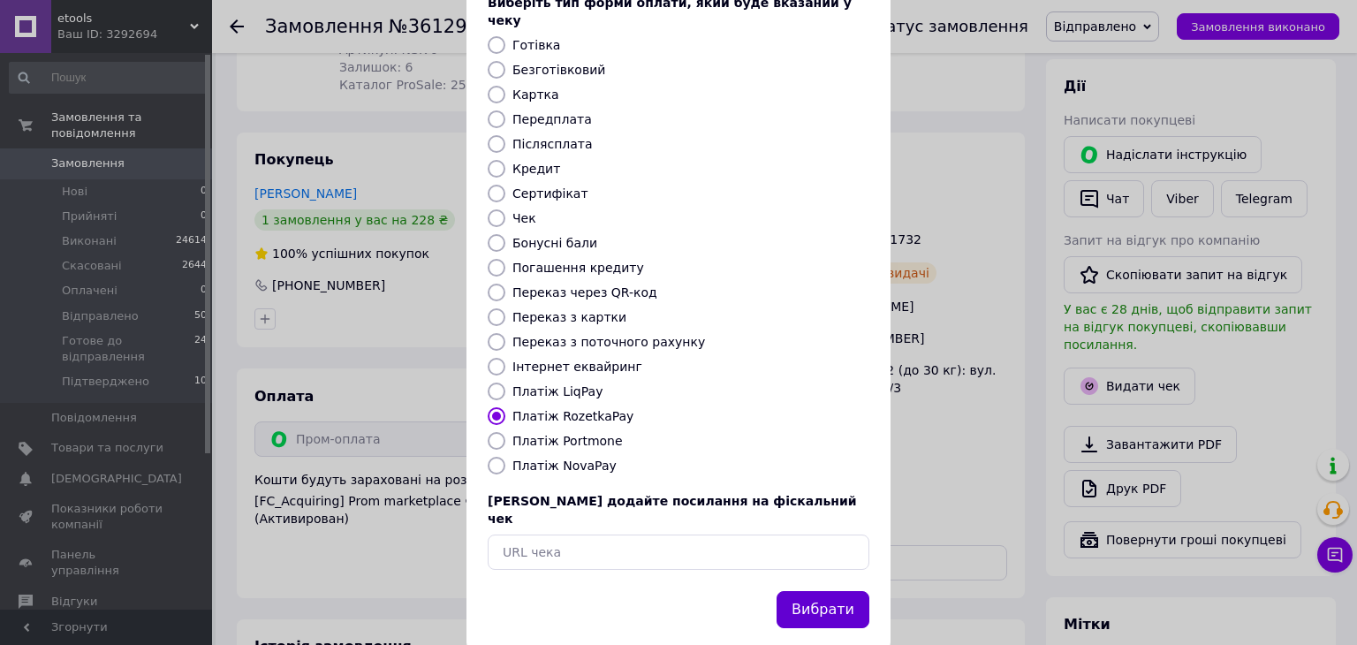
click at [814, 591] on button "Вибрати" at bounding box center [823, 610] width 93 height 38
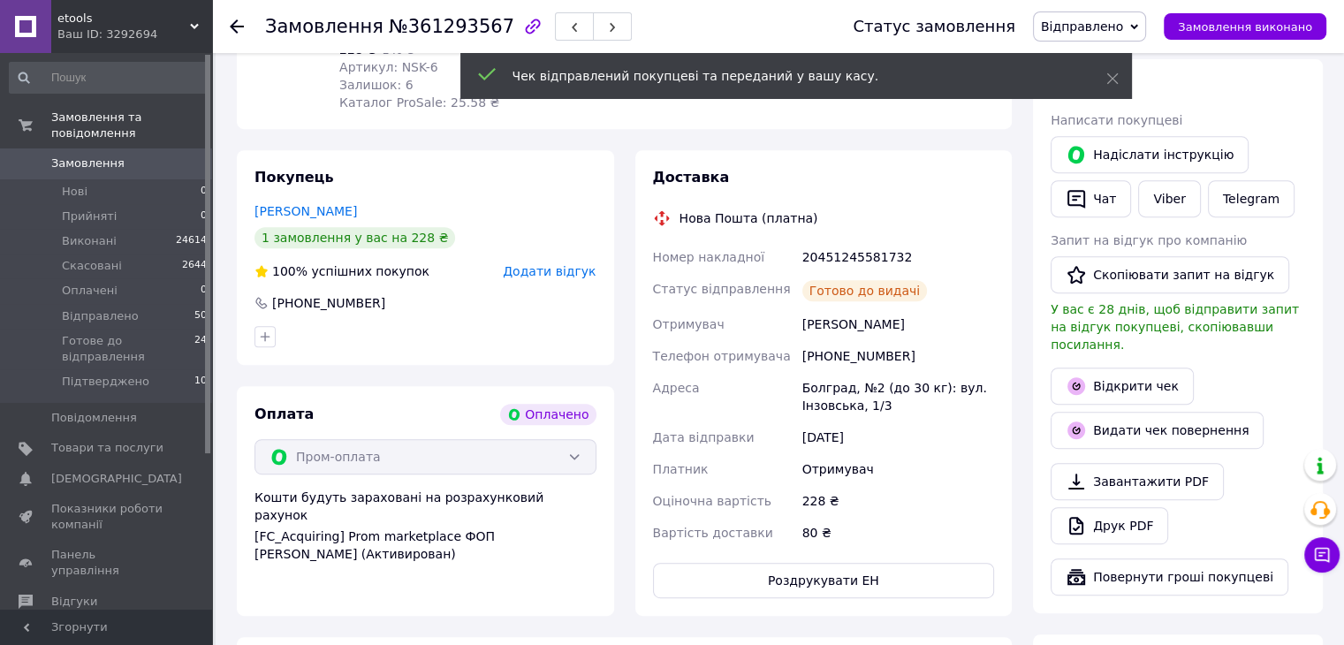
click at [233, 24] on use at bounding box center [237, 26] width 14 height 14
